Goal: Task Accomplishment & Management: Use online tool/utility

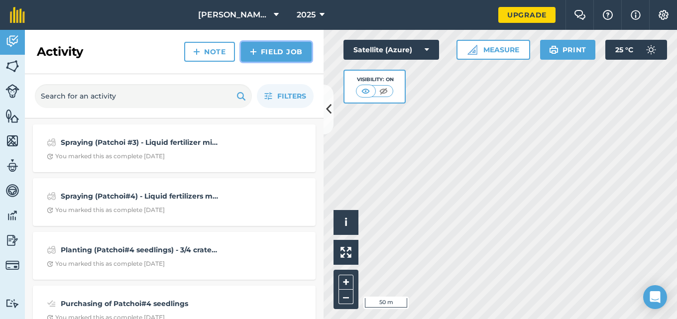
click at [282, 53] on link "Field Job" at bounding box center [276, 52] width 71 height 20
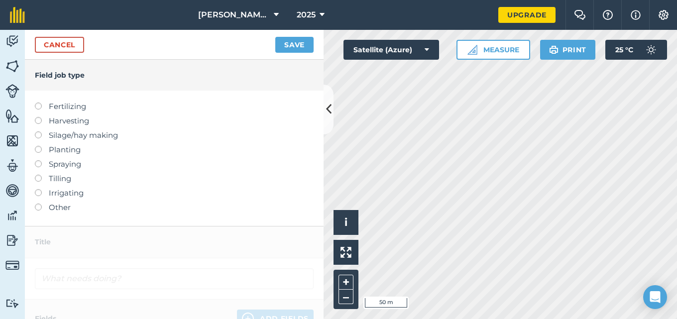
click at [38, 160] on label at bounding box center [42, 160] width 14 height 0
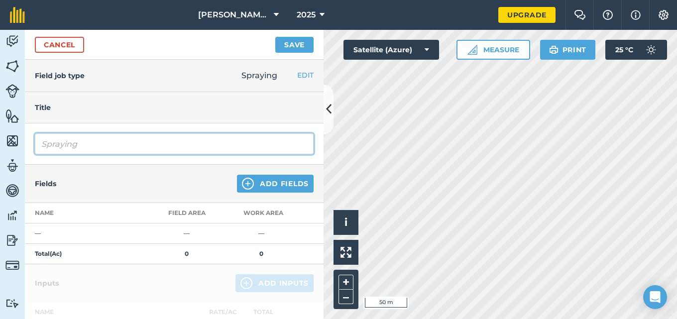
click at [86, 150] on input "Spraying" at bounding box center [174, 143] width 279 height 21
type input "Spraying (Patchoi#3) - Liquid fertilizers mixed with insecticide and sticker we…"
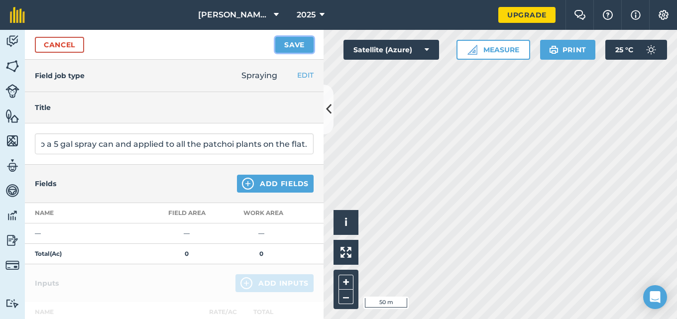
scroll to position [0, 0]
click at [294, 45] on button "Save" at bounding box center [294, 45] width 38 height 16
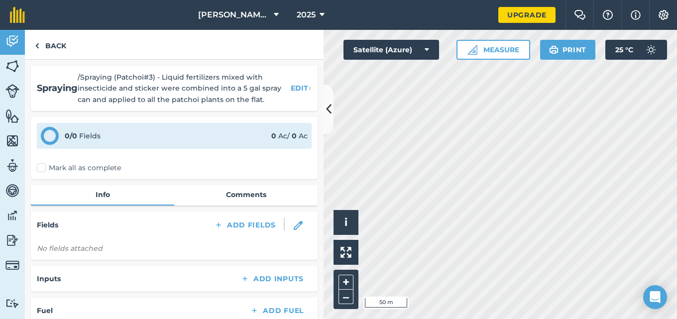
click at [44, 167] on label "Mark all as complete" at bounding box center [79, 168] width 84 height 10
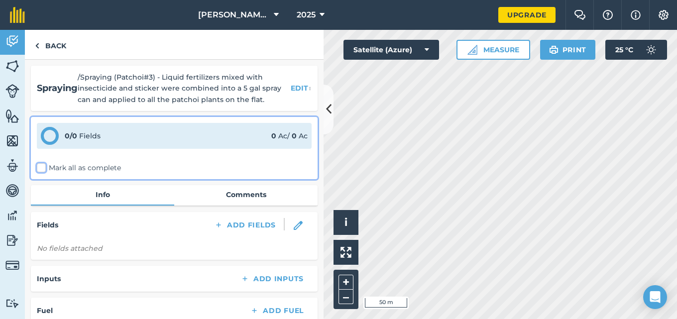
click at [43, 167] on input "Mark all as complete" at bounding box center [40, 166] width 6 height 6
checkbox input "false"
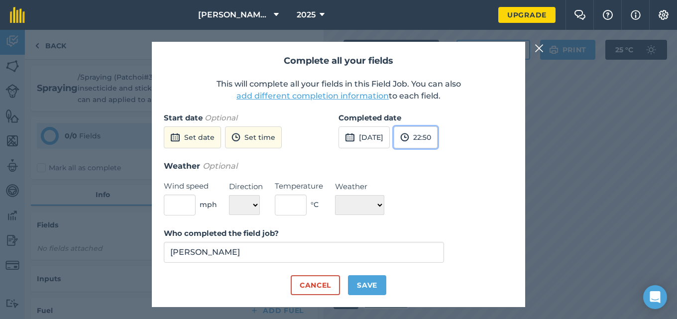
click at [438, 142] on button "22:50" at bounding box center [416, 137] width 44 height 22
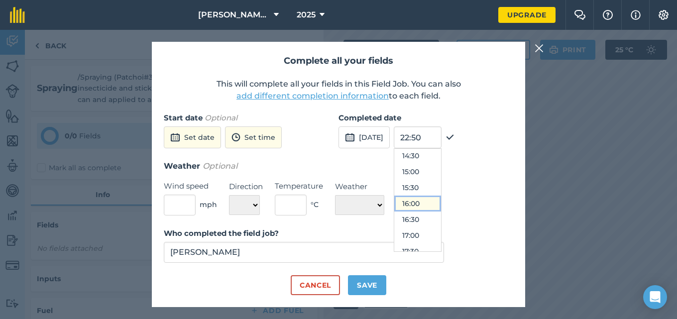
click at [441, 199] on button "16:00" at bounding box center [417, 204] width 47 height 16
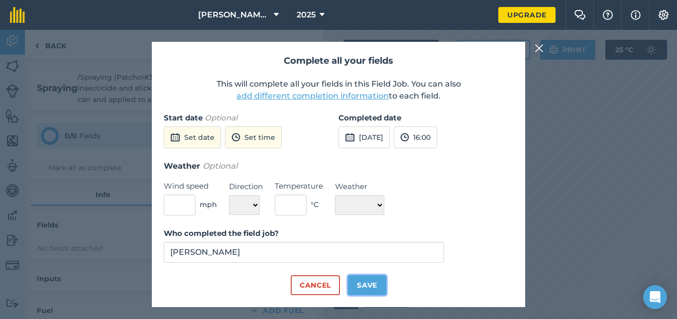
click at [373, 284] on button "Save" at bounding box center [367, 285] width 38 height 20
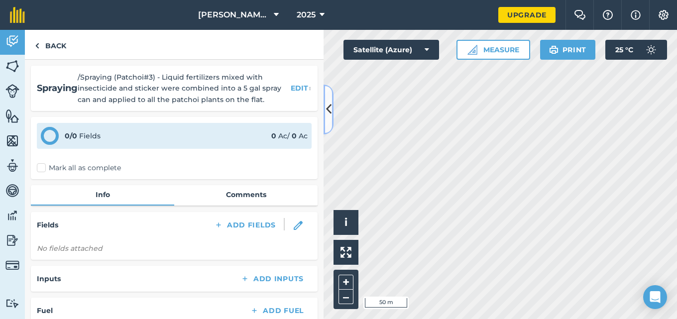
click at [329, 118] on button at bounding box center [329, 110] width 10 height 50
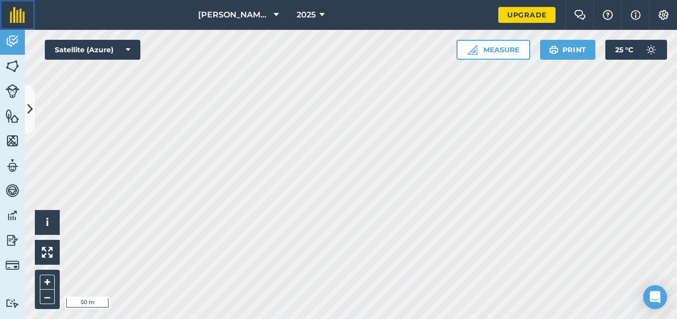
click at [13, 12] on img at bounding box center [17, 15] width 15 height 16
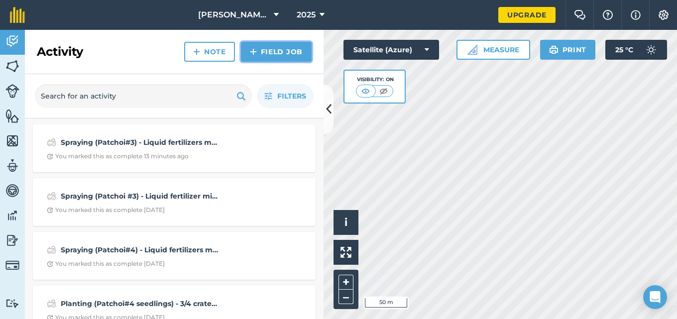
click at [281, 47] on link "Field Job" at bounding box center [276, 52] width 71 height 20
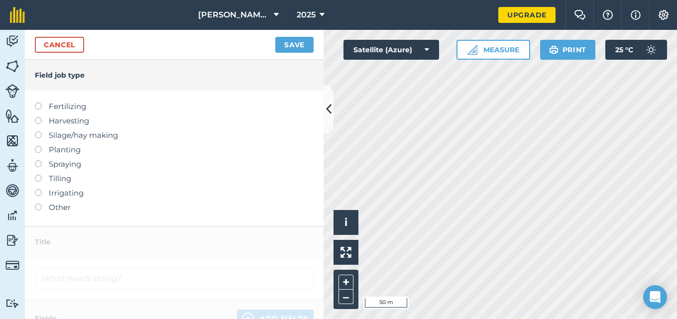
click at [39, 160] on label at bounding box center [42, 160] width 14 height 0
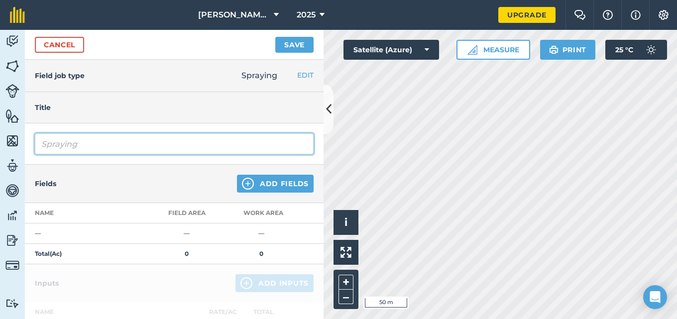
click at [103, 144] on input "Spraying" at bounding box center [174, 143] width 279 height 21
type input "Spraying (Patchoi#4) - Fungicide (WP) mixed with fertilizer and sticker were co…"
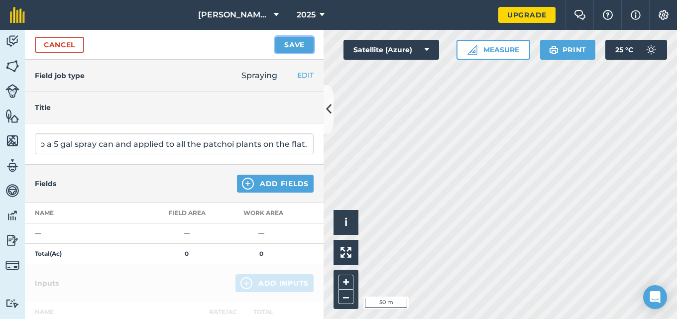
click at [294, 46] on button "Save" at bounding box center [294, 45] width 38 height 16
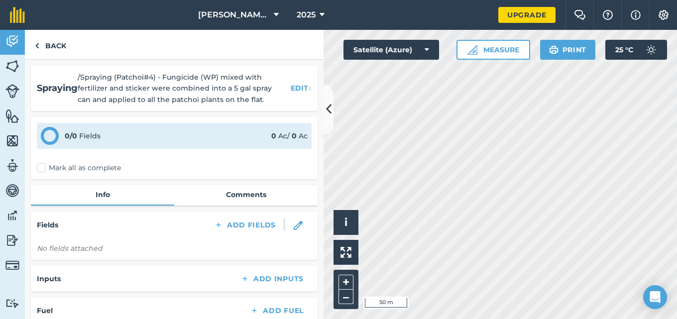
click at [44, 167] on label "Mark all as complete" at bounding box center [79, 168] width 84 height 10
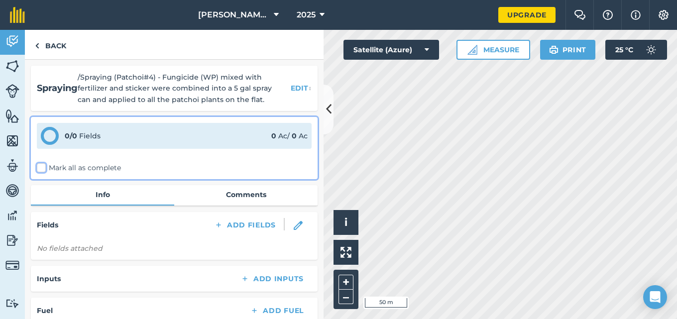
click at [43, 167] on input "Mark all as complete" at bounding box center [40, 166] width 6 height 6
checkbox input "false"
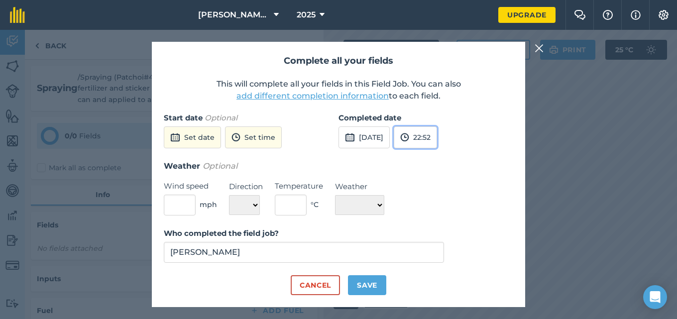
click at [409, 138] on img at bounding box center [404, 137] width 9 height 12
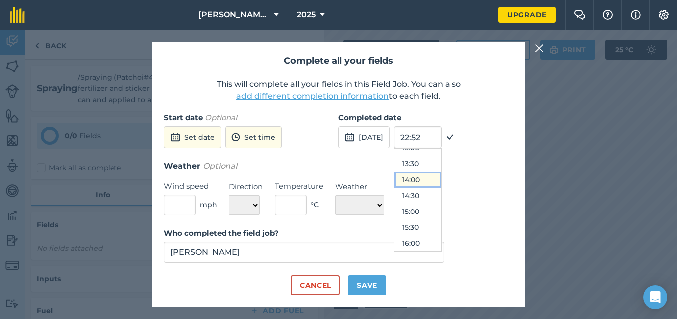
click at [437, 177] on button "14:00" at bounding box center [417, 180] width 47 height 16
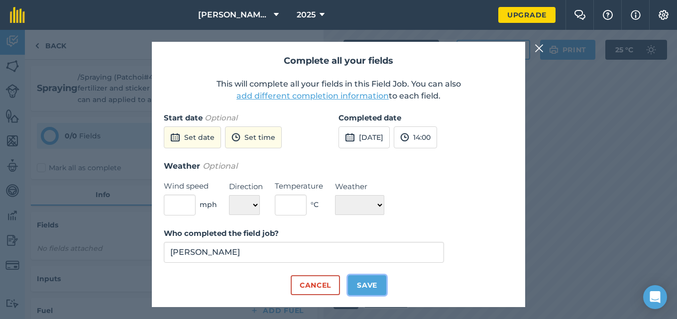
click at [367, 281] on button "Save" at bounding box center [367, 285] width 38 height 20
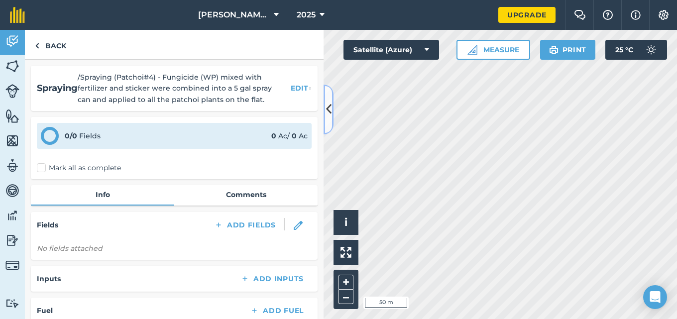
click at [330, 113] on icon at bounding box center [328, 109] width 5 height 17
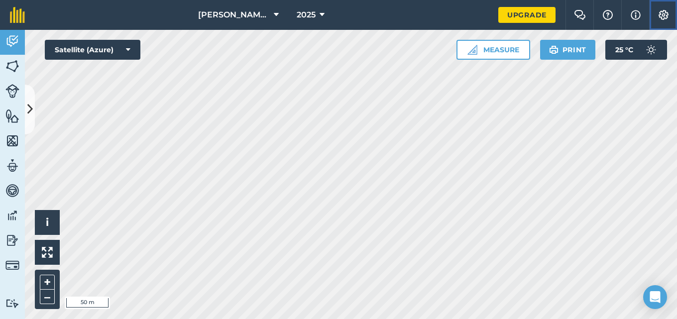
click at [666, 13] on img at bounding box center [664, 15] width 12 height 10
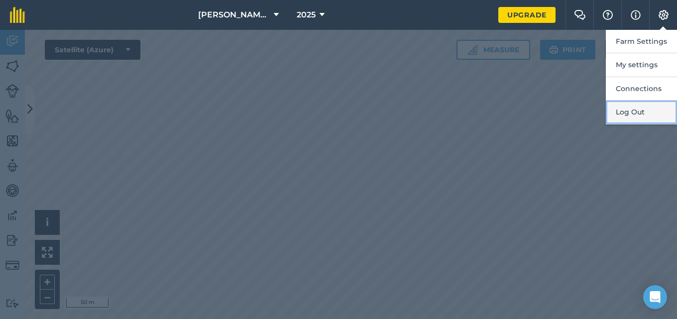
click at [620, 110] on button "Log Out" at bounding box center [641, 112] width 71 height 23
